Goal: Browse casually

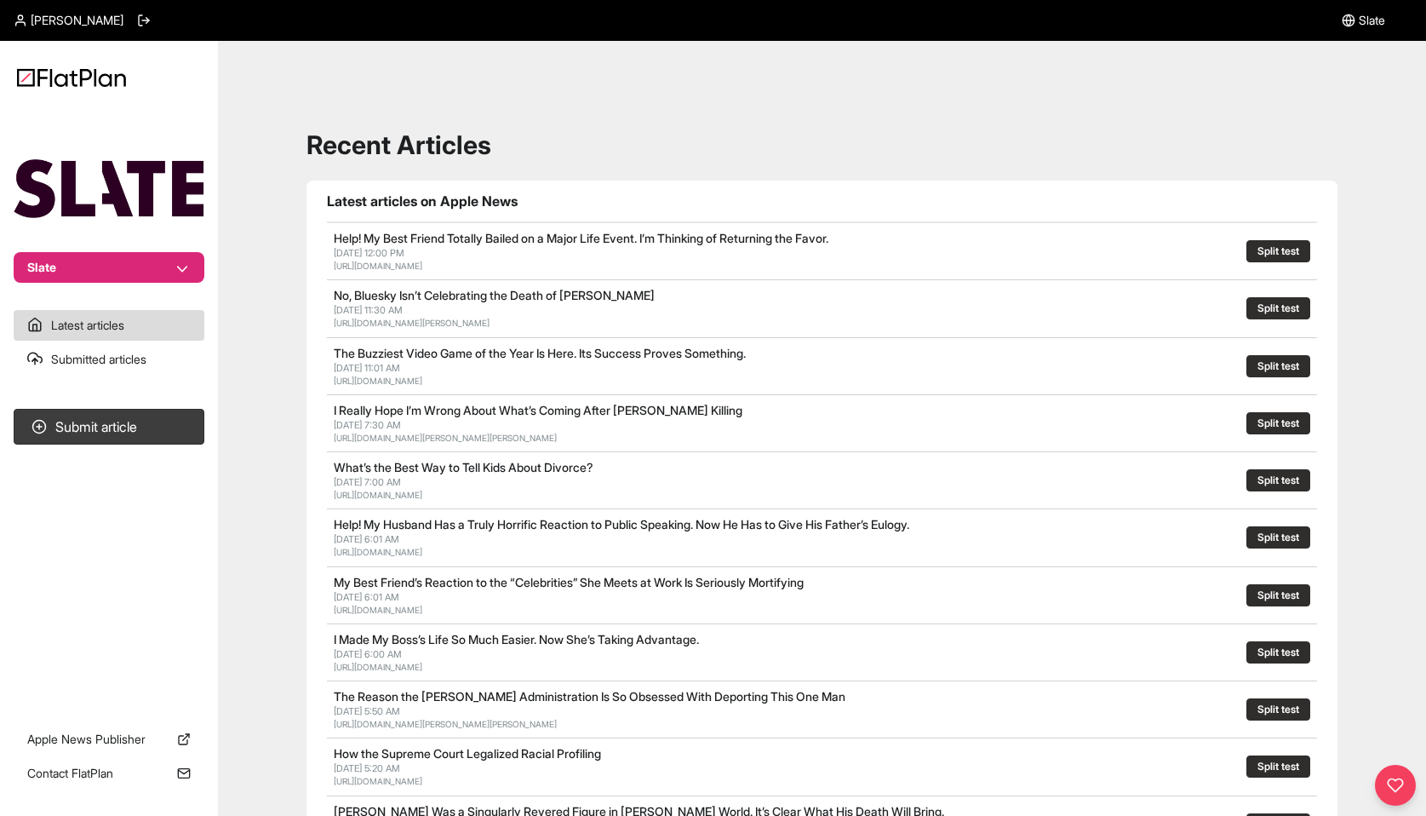
click at [447, 231] on link "Help! My Best Friend Totally Bailed on a Major Life Event. I’m Thinking of Retu…" at bounding box center [581, 238] width 495 height 14
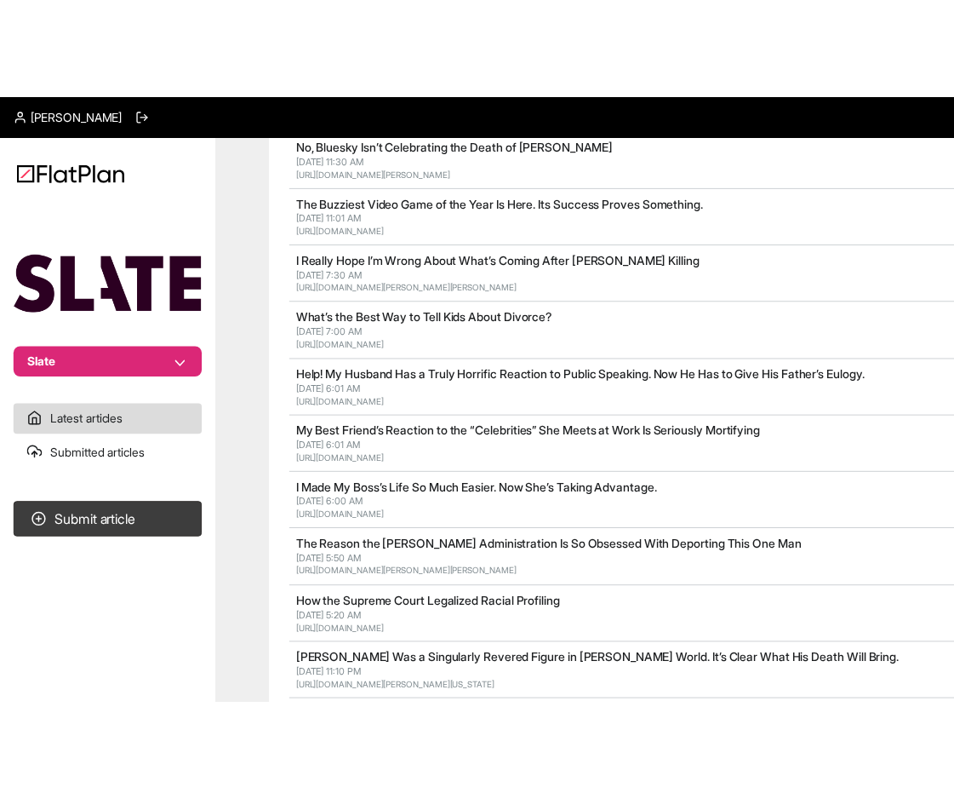
scroll to position [285, 0]
